Goal: Information Seeking & Learning: Learn about a topic

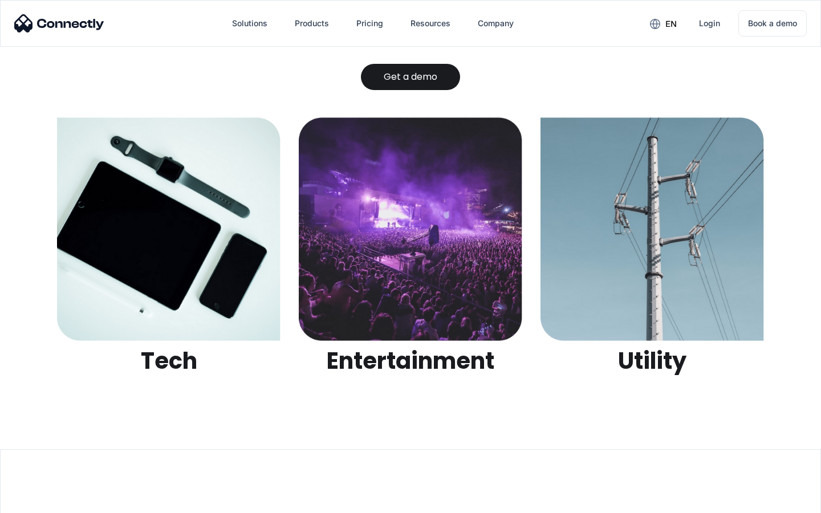
scroll to position [3596, 0]
